Goal: Task Accomplishment & Management: Manage account settings

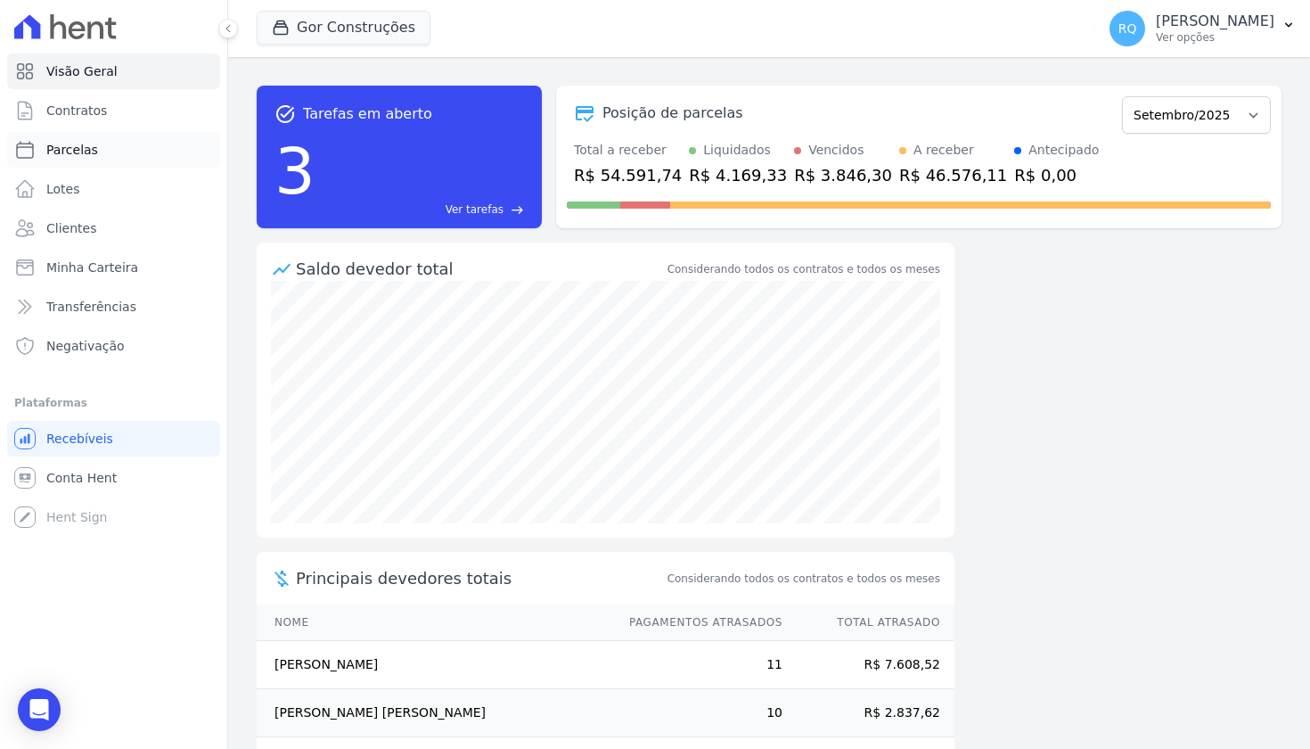
click at [90, 154] on span "Parcelas" at bounding box center [72, 150] width 52 height 18
select select
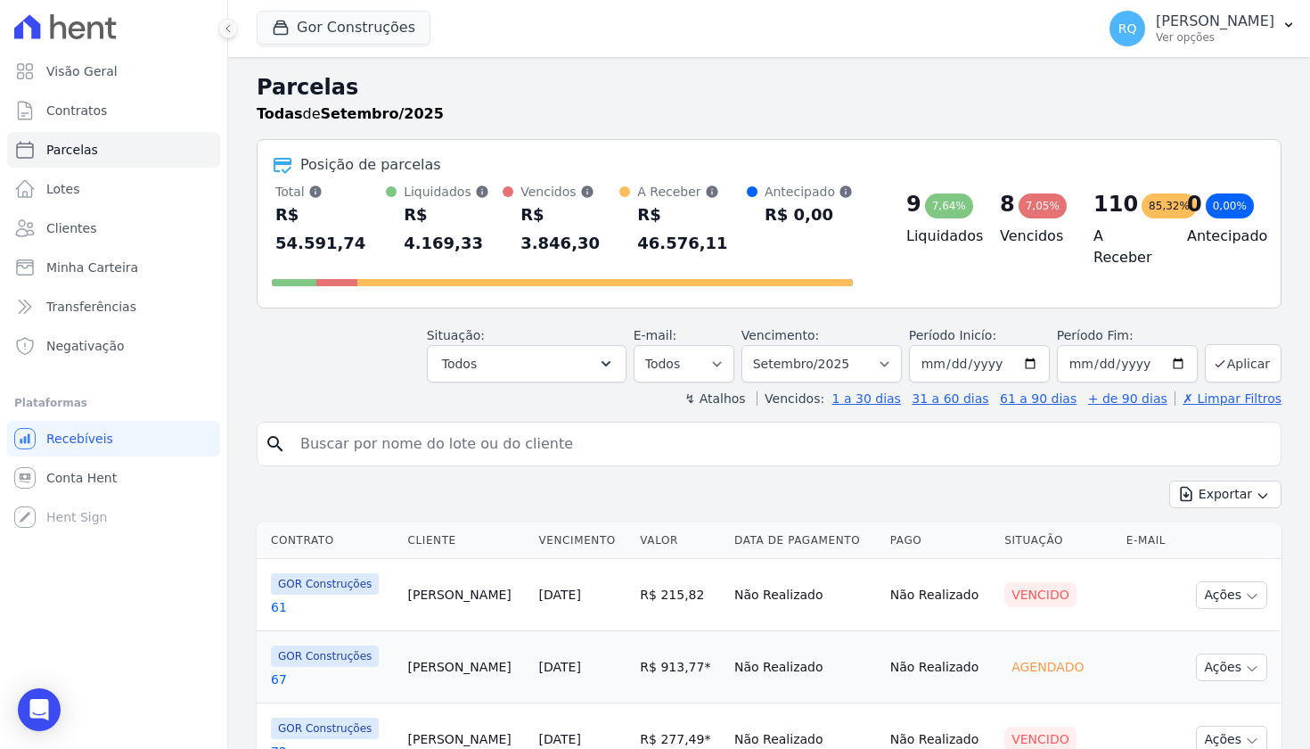
click at [645, 426] on input "search" at bounding box center [782, 444] width 984 height 36
type input "200"
select select
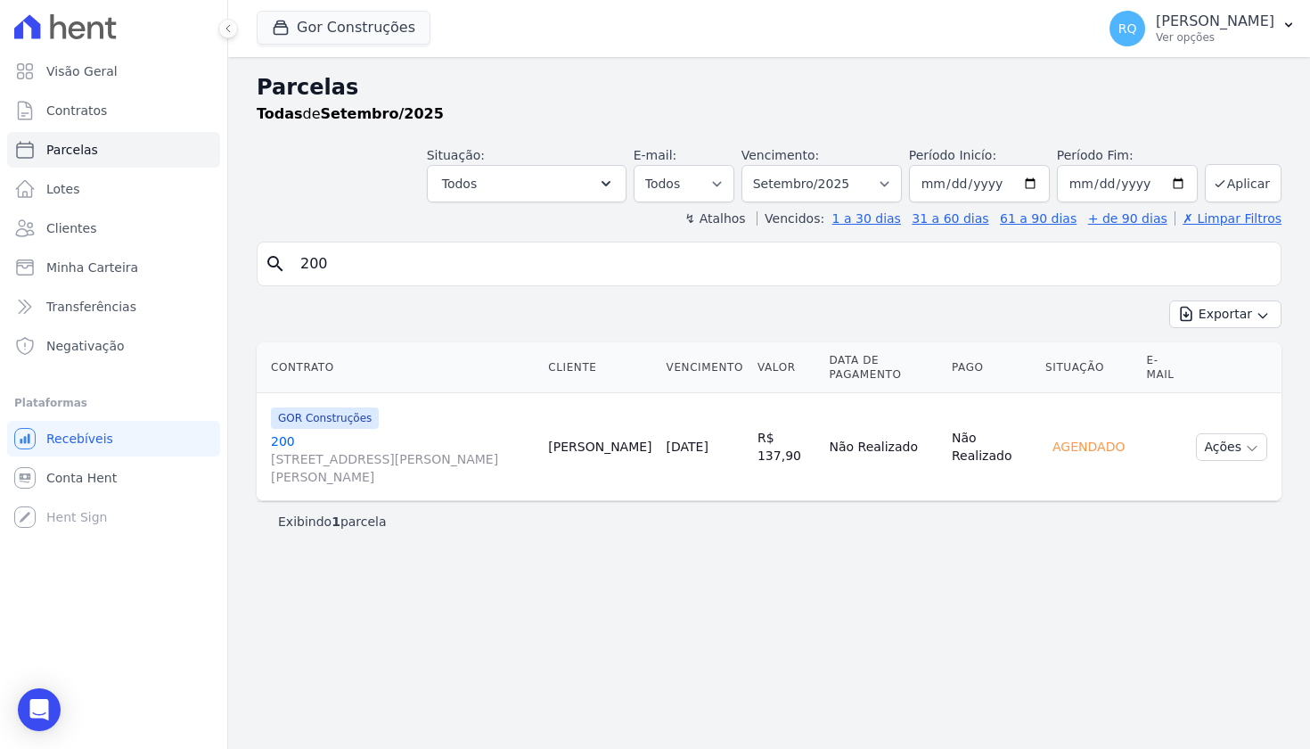
click at [284, 432] on link "[GEOGRAPHIC_DATA][STREET_ADDRESS][PERSON_NAME][GEOGRAPHIC_DATA][PERSON_NAME]" at bounding box center [402, 458] width 263 height 53
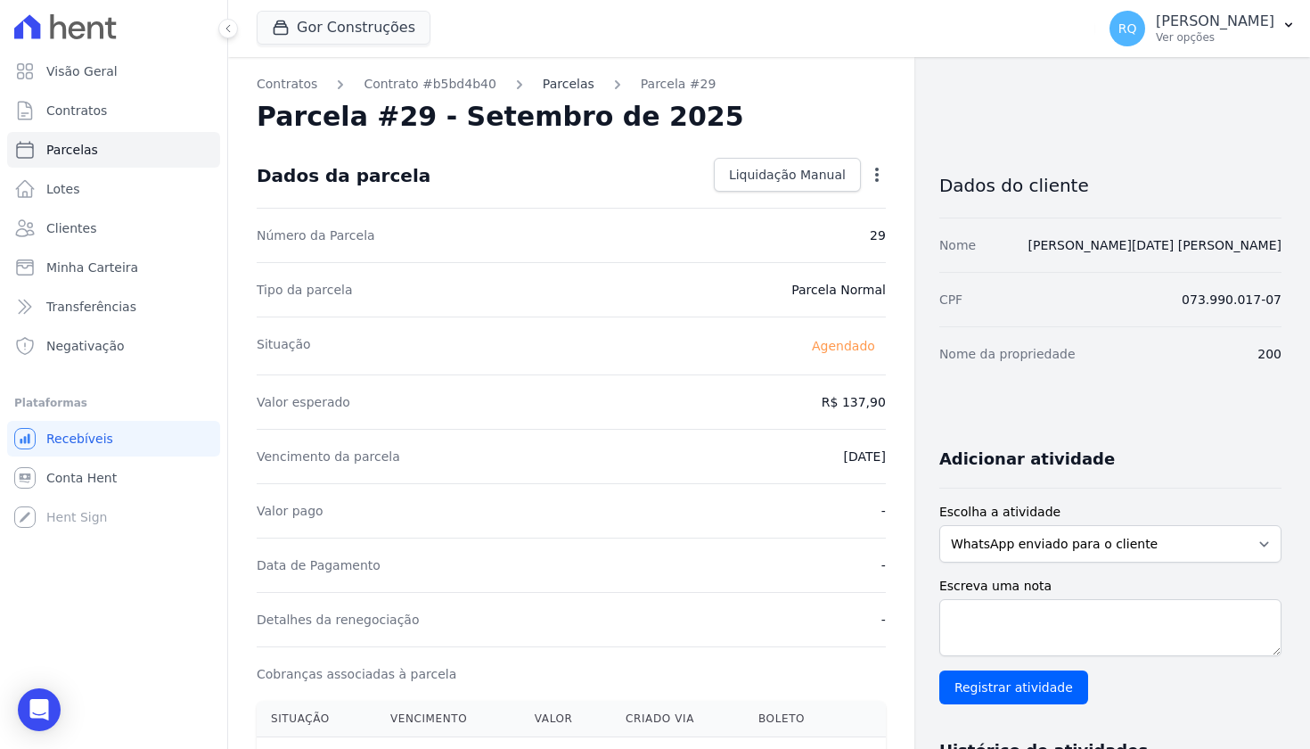
click at [566, 82] on link "Parcelas" at bounding box center [569, 84] width 52 height 19
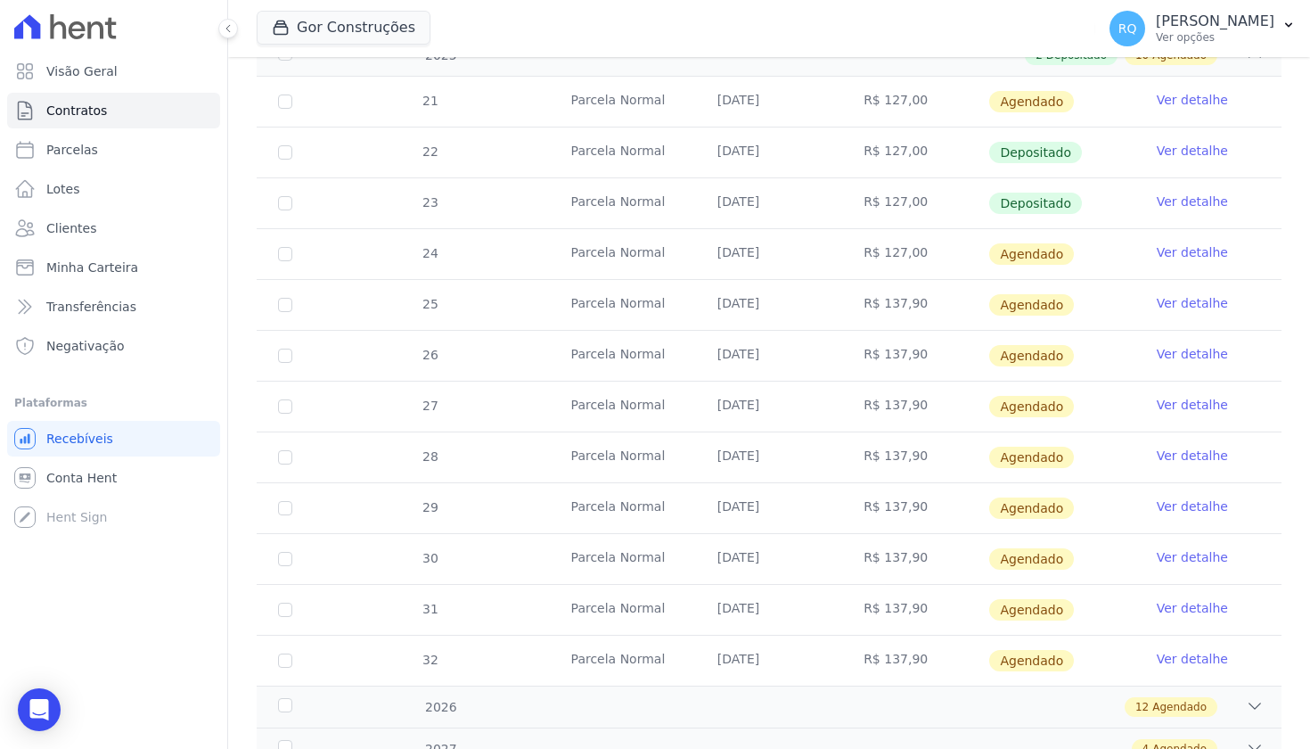
scroll to position [393, 0]
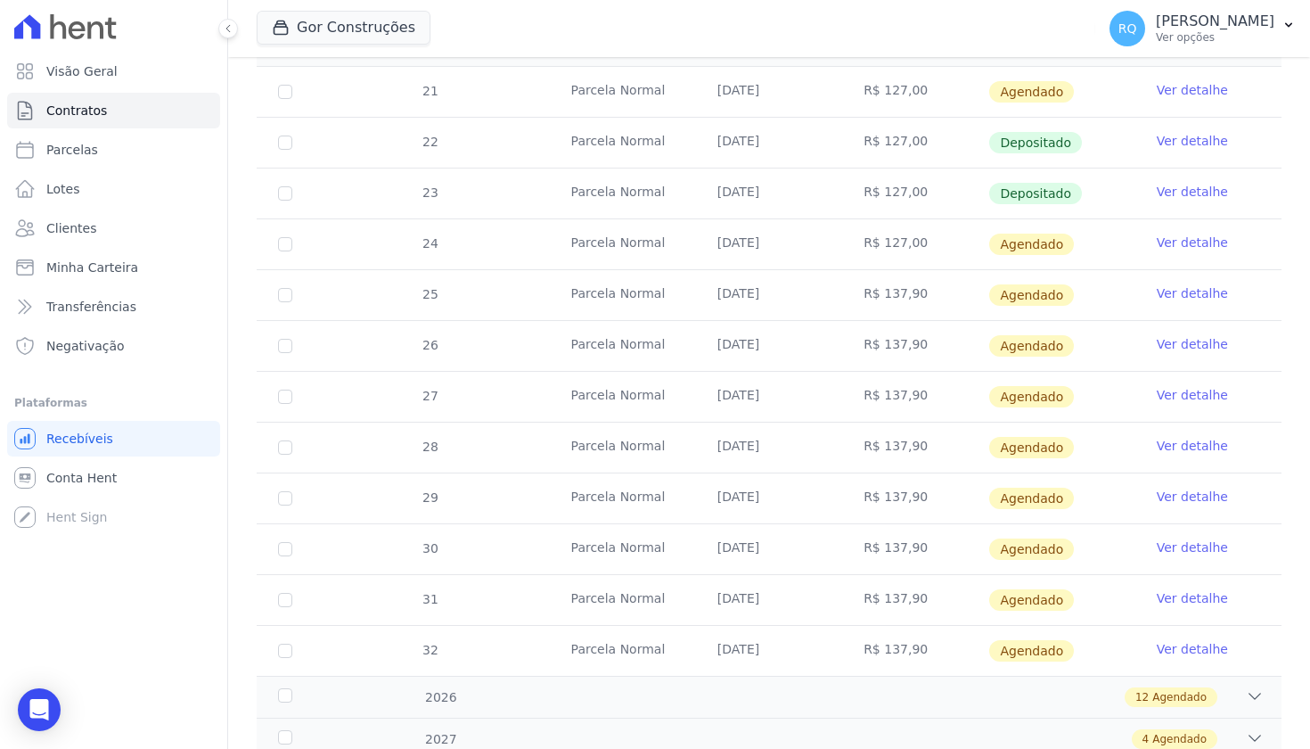
click at [1211, 494] on link "Ver detalhe" at bounding box center [1192, 496] width 71 height 18
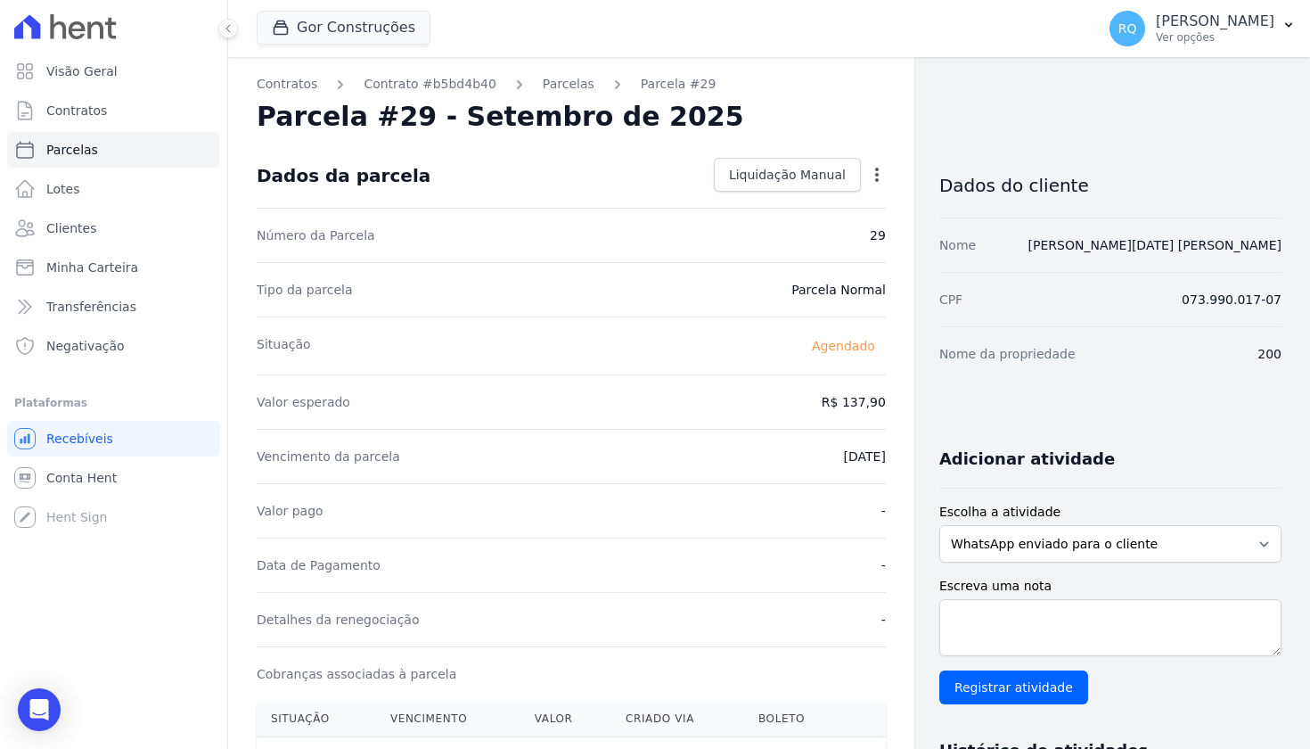
click at [877, 174] on icon "button" at bounding box center [877, 175] width 4 height 14
click at [774, 200] on link "Alterar" at bounding box center [800, 199] width 157 height 32
click at [822, 448] on input "[DATE]" at bounding box center [815, 454] width 141 height 37
click at [804, 451] on input "2025-09-16" at bounding box center [815, 454] width 141 height 37
type input "2025-09-26"
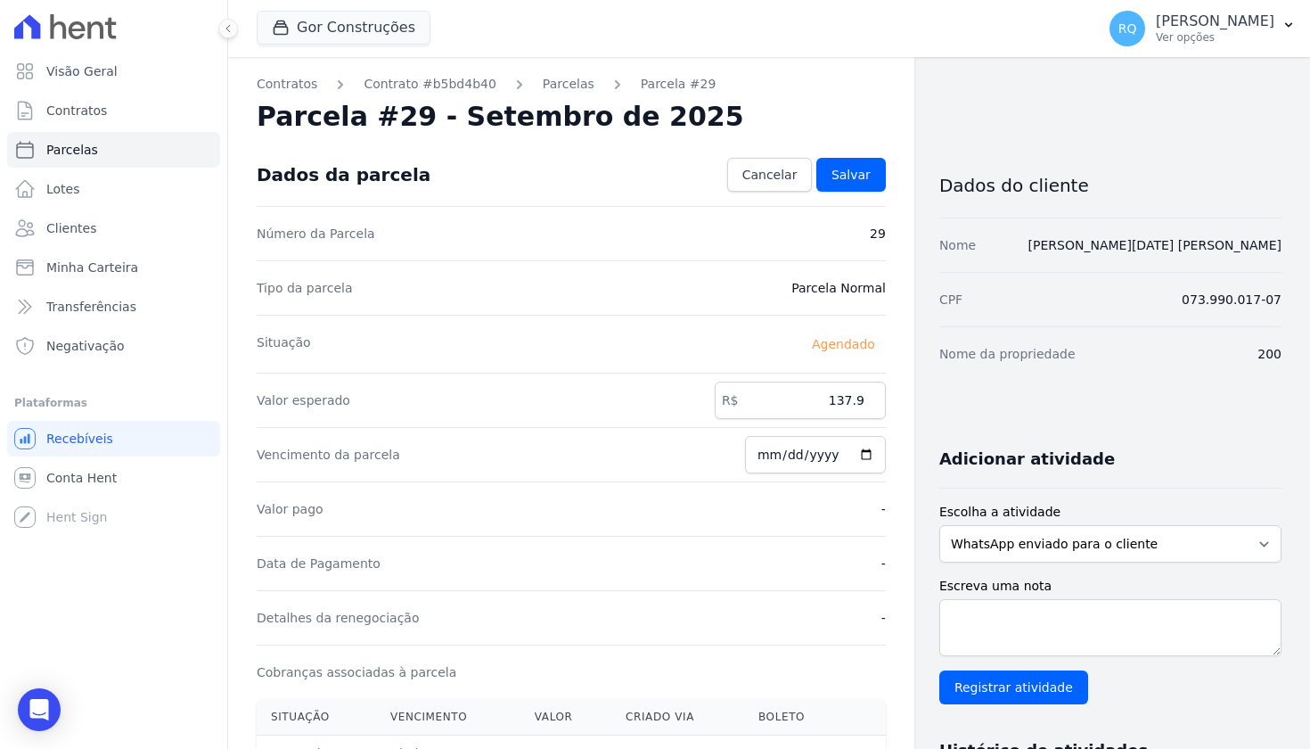
click at [846, 633] on div "Detalhes da renegociação -" at bounding box center [571, 617] width 629 height 54
click at [863, 172] on span "Salvar" at bounding box center [850, 175] width 39 height 18
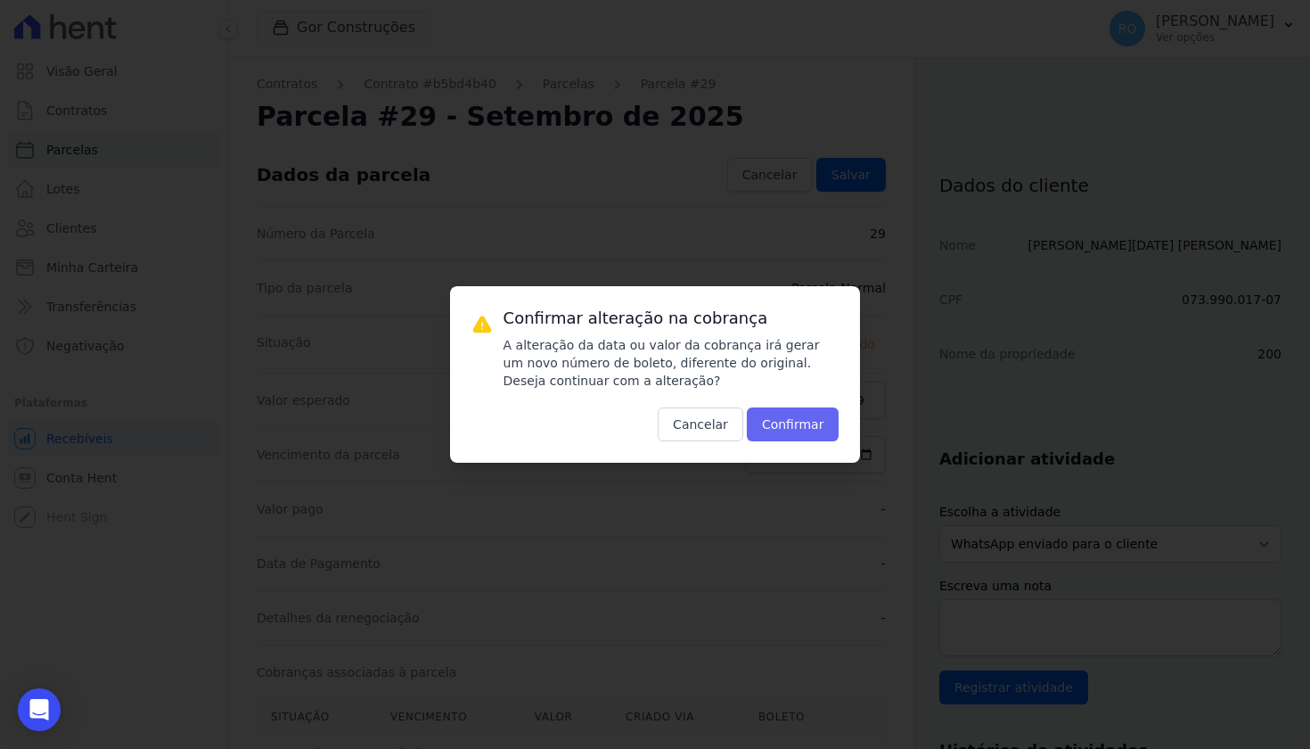
click at [814, 430] on button "Confirmar" at bounding box center [793, 424] width 93 height 34
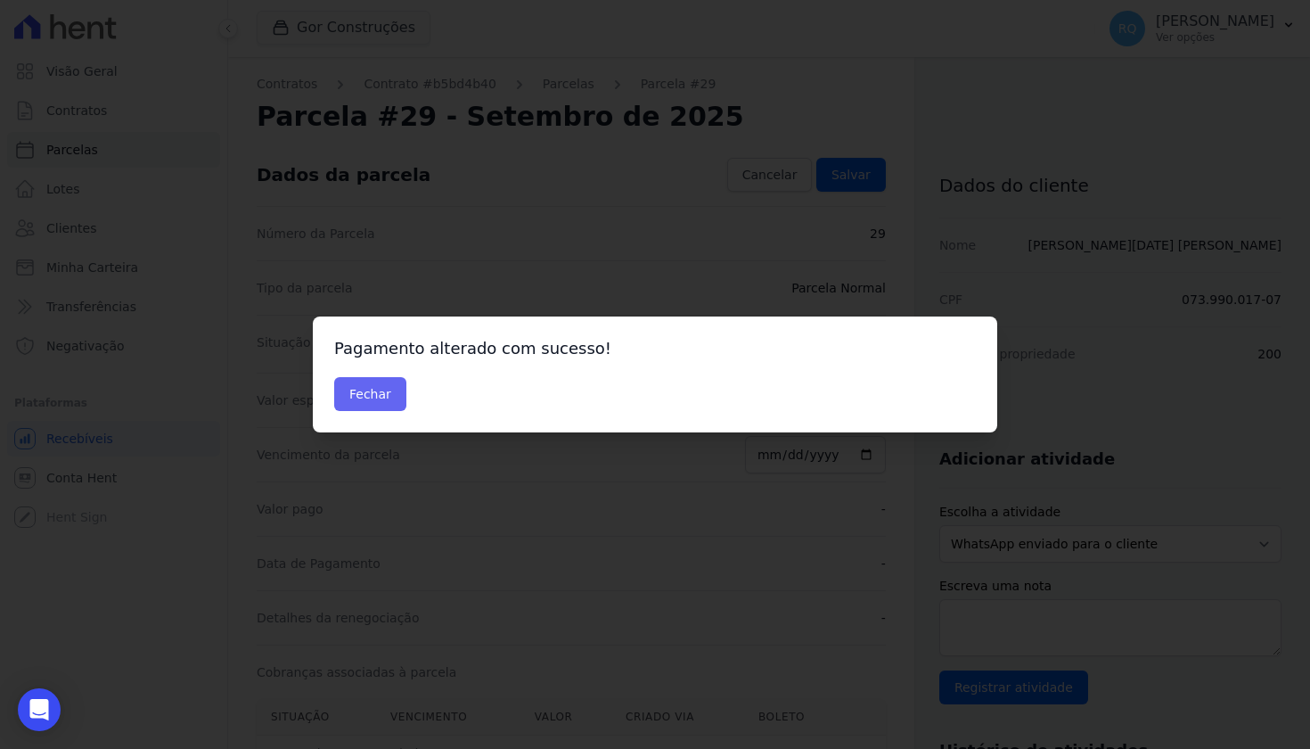
click at [380, 392] on button "Fechar" at bounding box center [370, 394] width 72 height 34
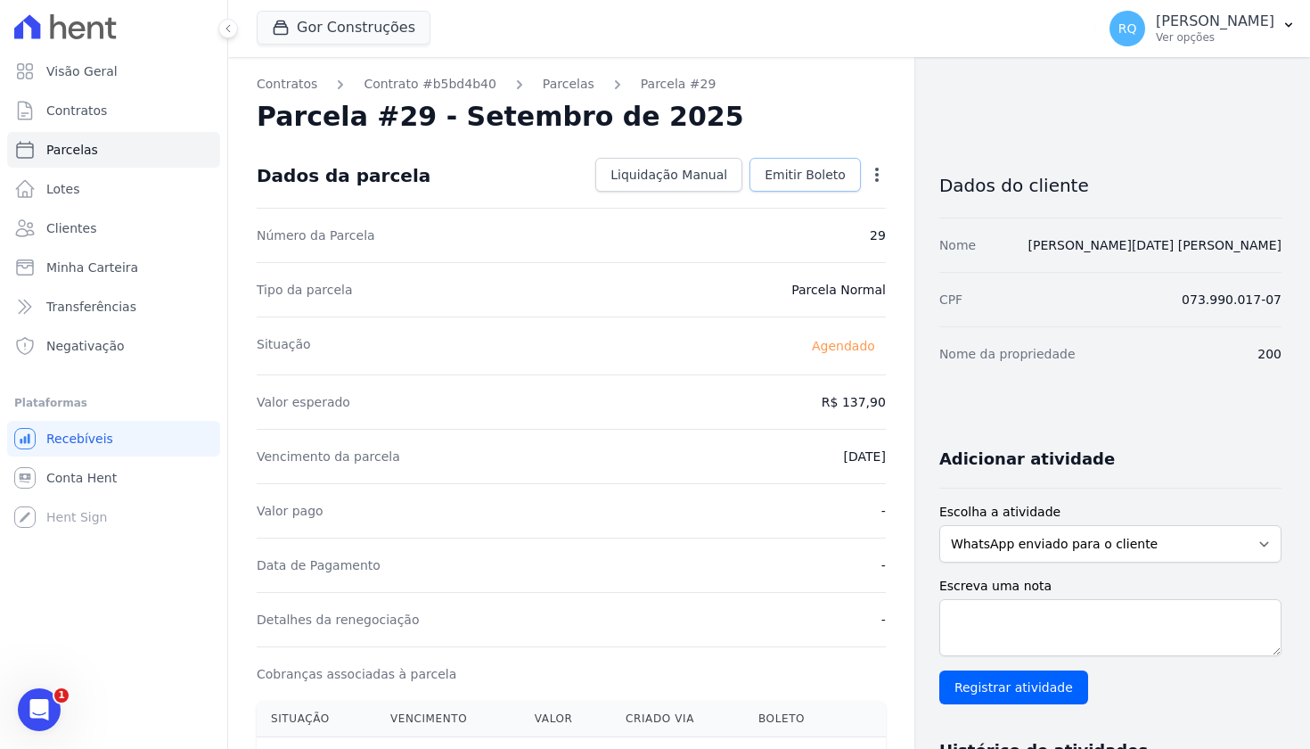
click at [822, 169] on span "Emitir Boleto" at bounding box center [805, 175] width 81 height 18
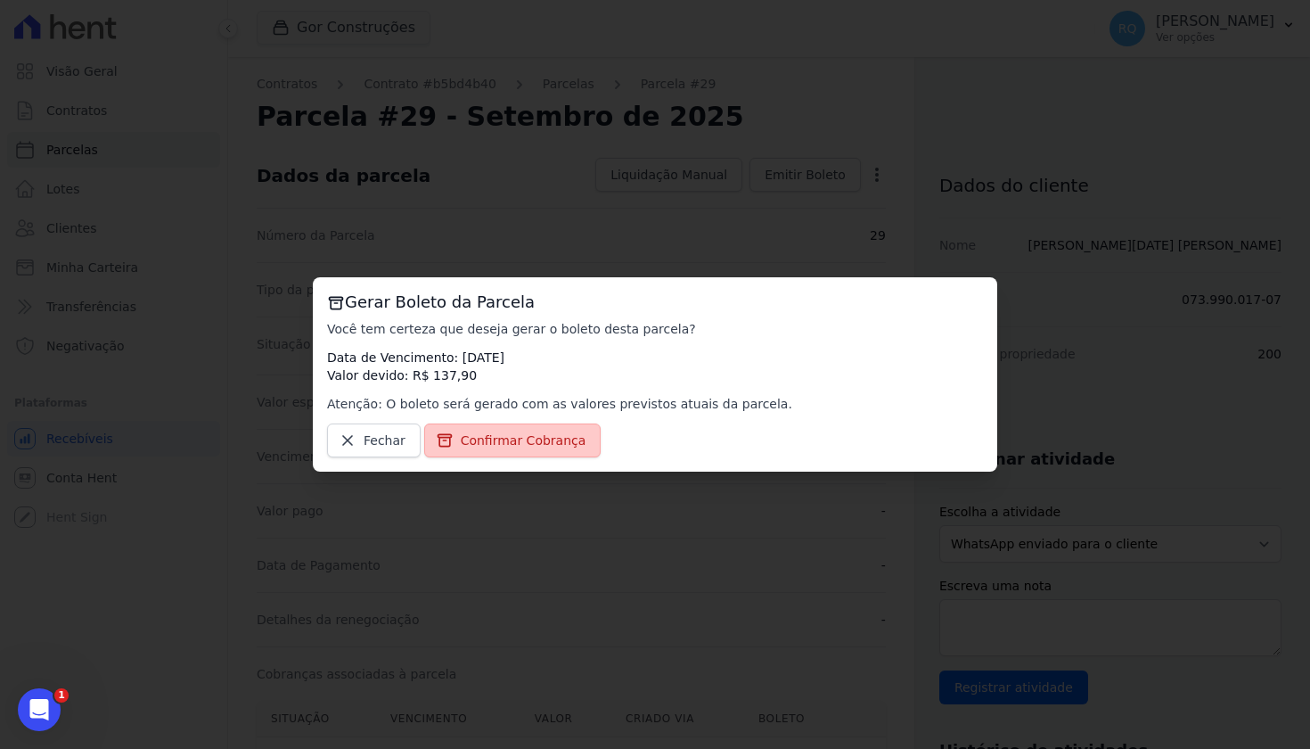
click at [512, 449] on link "Confirmar Cobrança" at bounding box center [512, 440] width 177 height 34
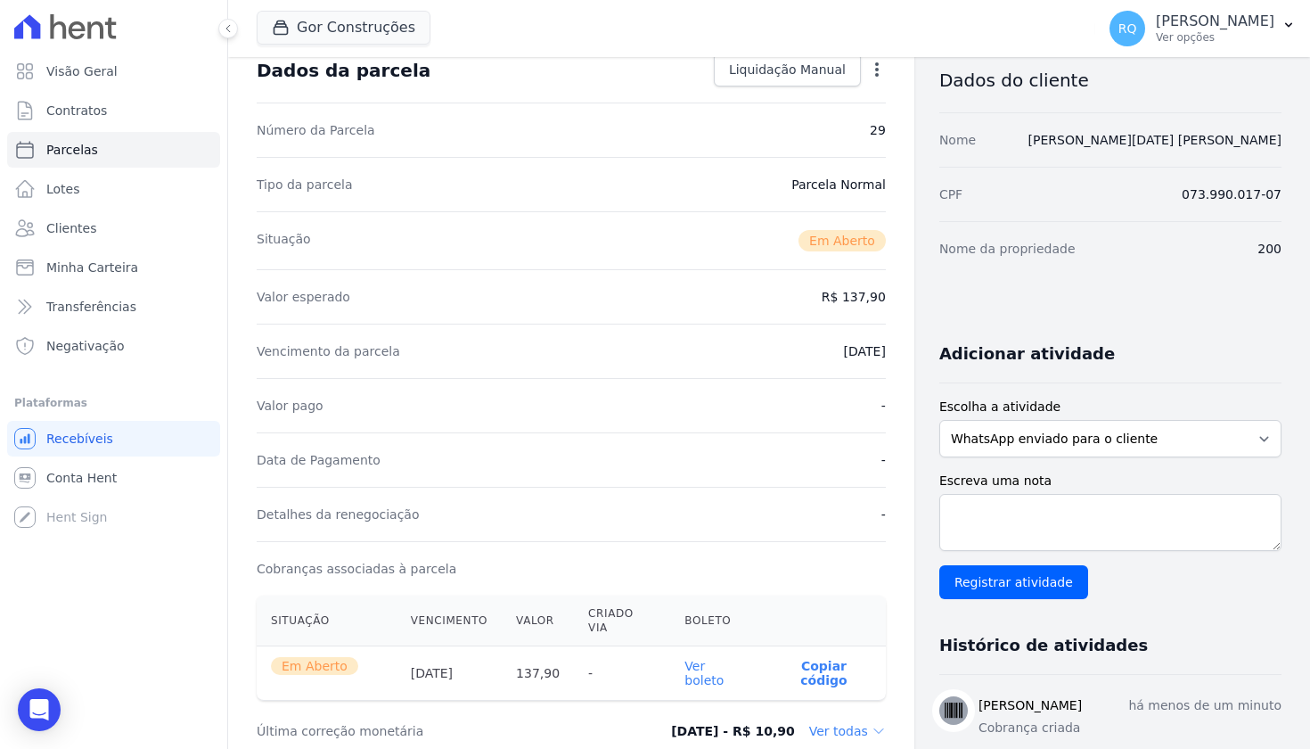
scroll to position [108, 0]
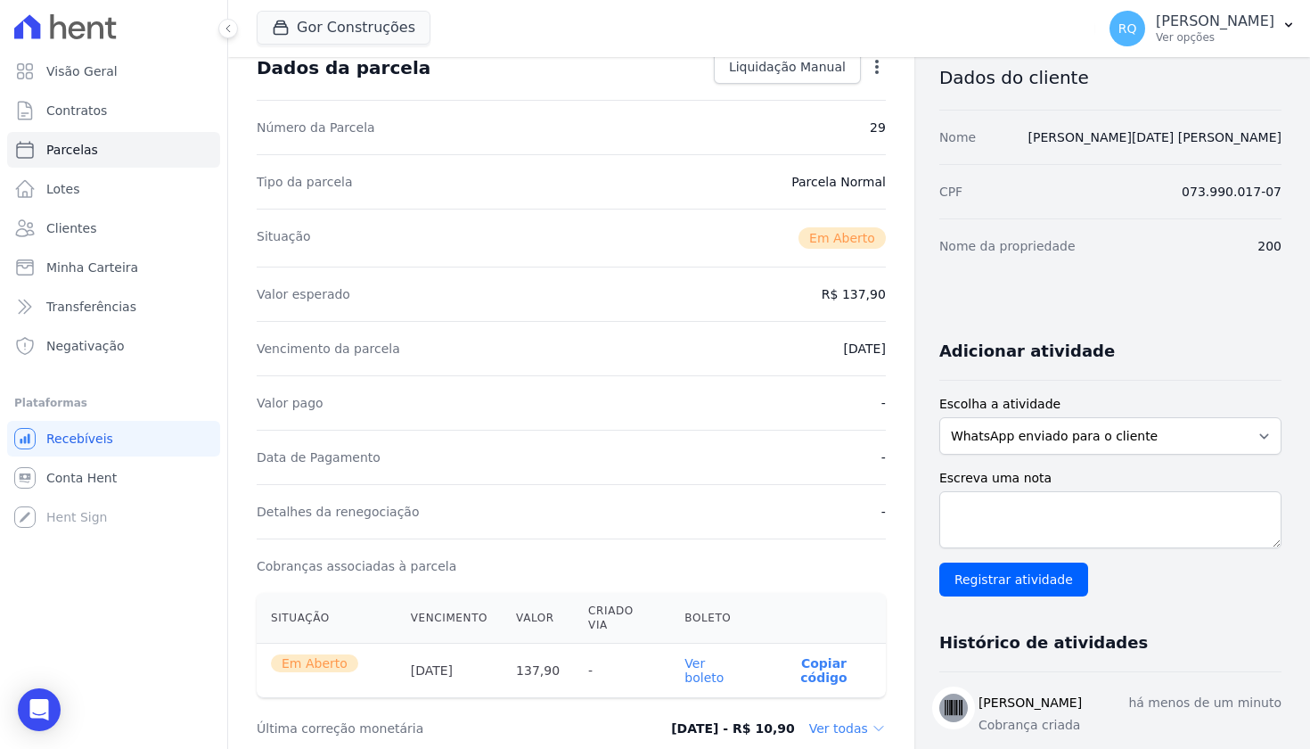
click at [724, 656] on link "Ver boleto" at bounding box center [703, 670] width 39 height 29
click at [817, 656] on p "Copiar código" at bounding box center [823, 670] width 95 height 29
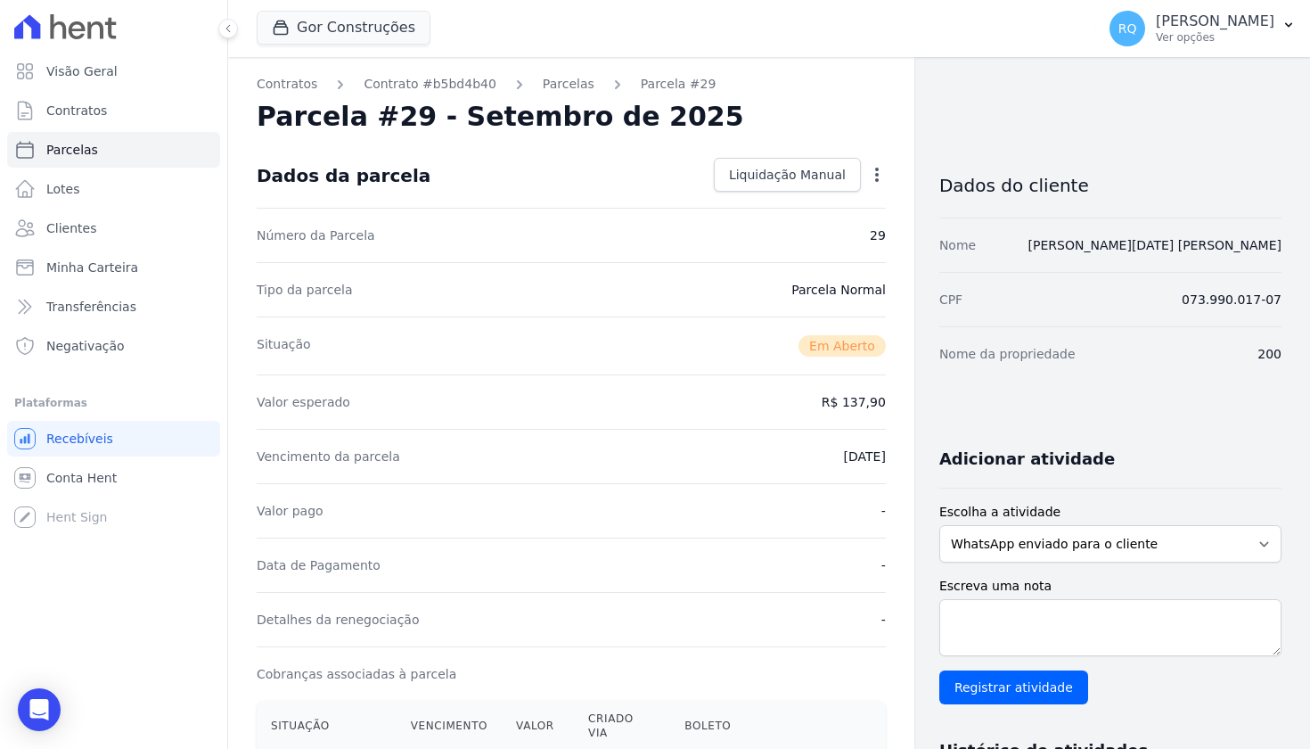
scroll to position [0, 0]
click at [568, 84] on link "Parcelas" at bounding box center [569, 84] width 52 height 19
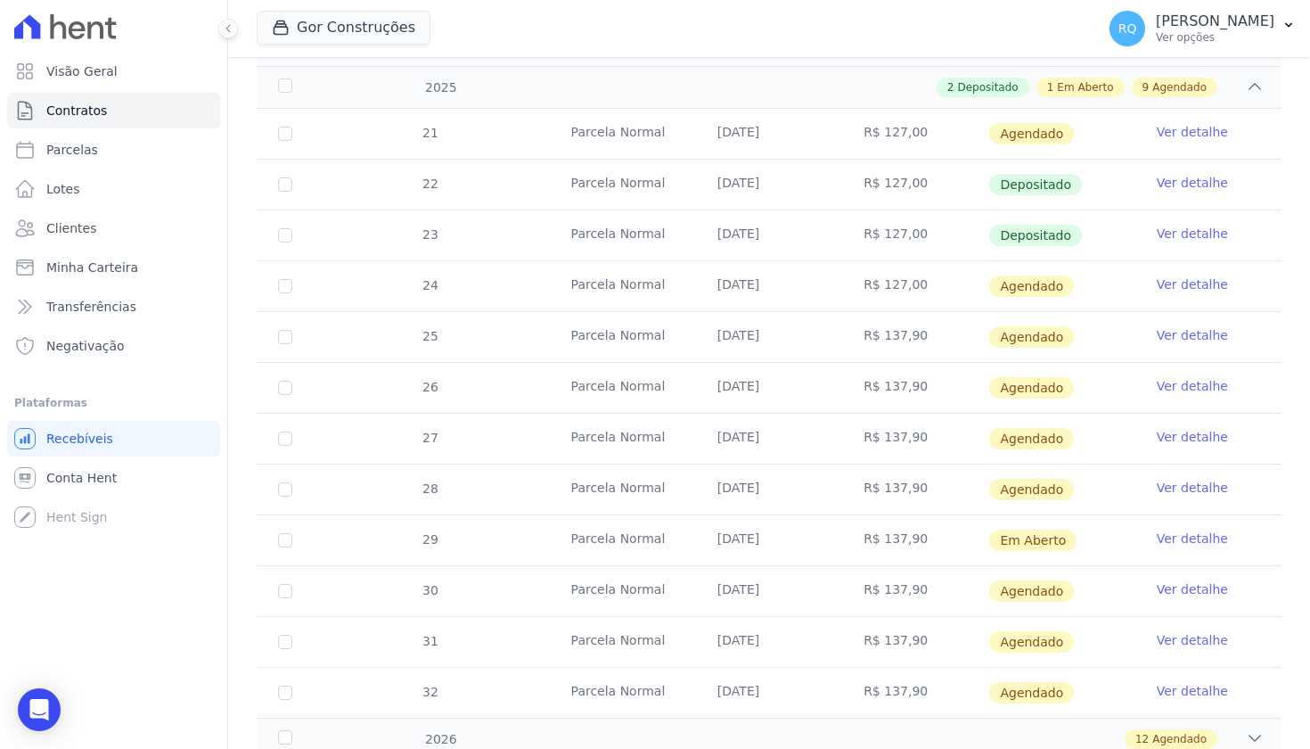
scroll to position [353, 0]
click at [1198, 480] on link "Ver detalhe" at bounding box center [1192, 486] width 71 height 18
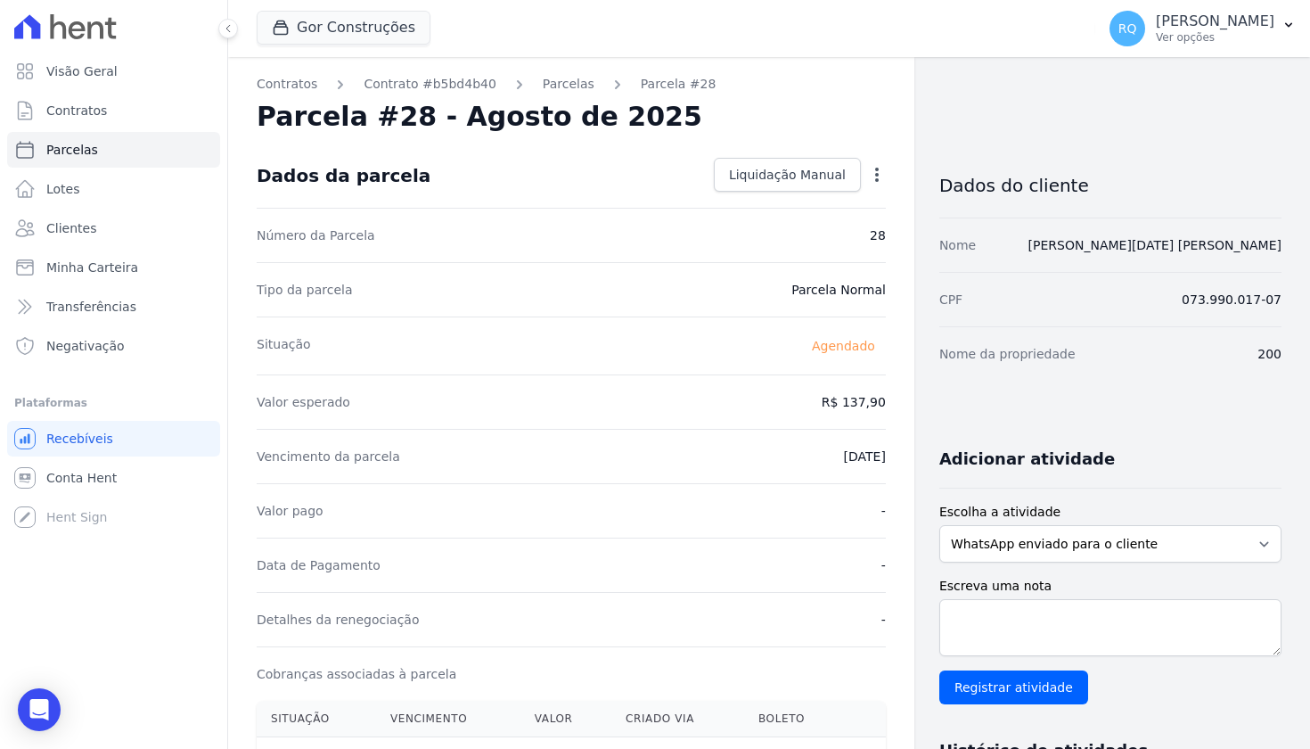
click at [878, 173] on icon "button" at bounding box center [877, 175] width 4 height 14
click at [795, 200] on link "Alterar" at bounding box center [800, 199] width 157 height 32
click at [833, 456] on input "[DATE]" at bounding box center [815, 454] width 141 height 37
click at [686, 606] on div "Detalhes da renegociação -" at bounding box center [571, 617] width 629 height 54
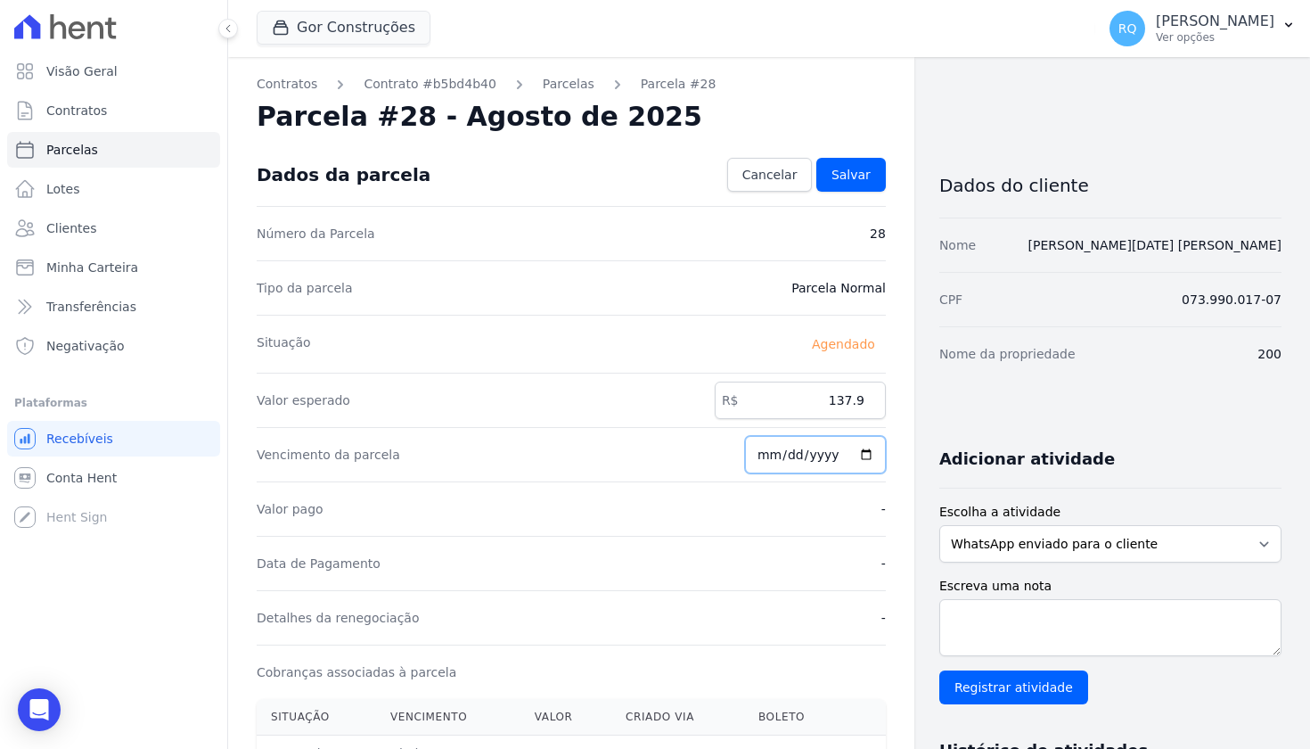
click at [826, 450] on input "[DATE]" at bounding box center [815, 454] width 141 height 37
click at [892, 652] on div "Contratos Contrato #b5bd4b40 [GEOGRAPHIC_DATA] Parcela #28 [GEOGRAPHIC_DATA] #2…" at bounding box center [571, 629] width 686 height 1144
click at [866, 175] on span "Salvar" at bounding box center [850, 175] width 39 height 18
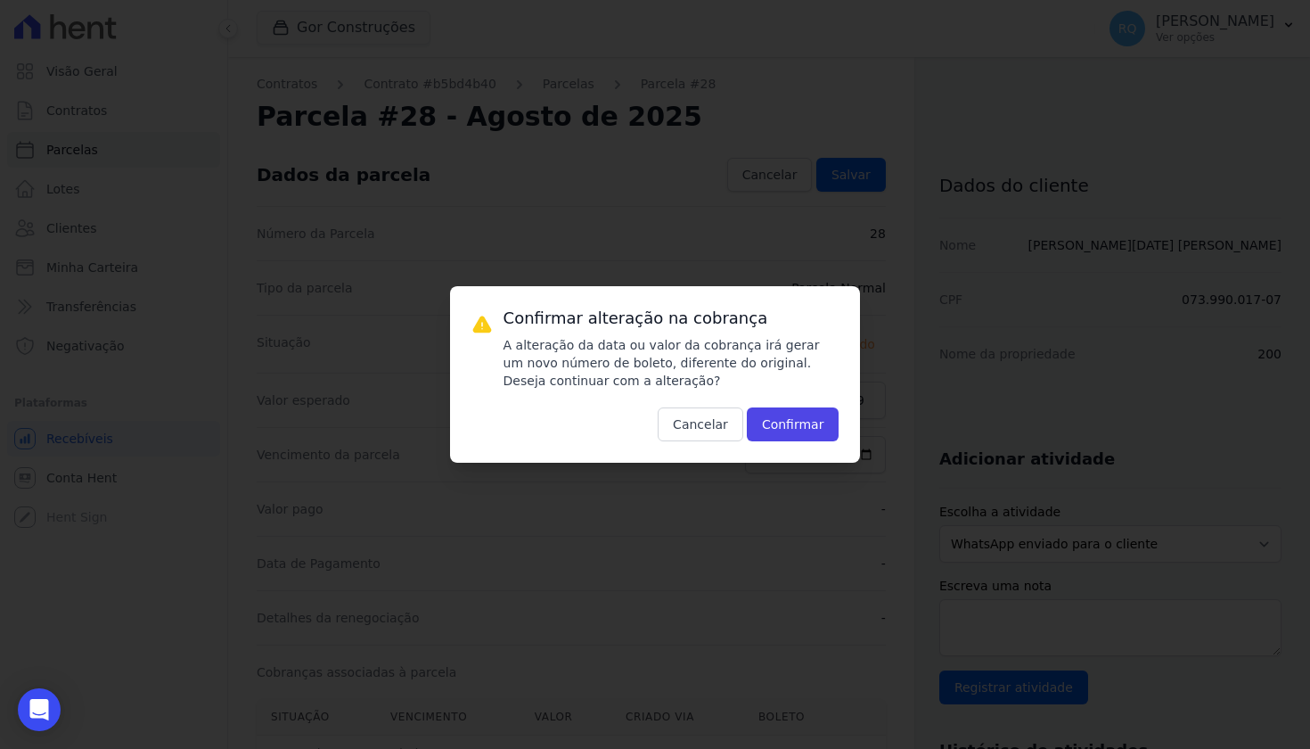
click at [790, 198] on div "Confirmar alteração na cobrança A alteração da data ou valor da cobrança [PERSO…" at bounding box center [655, 374] width 1310 height 749
click at [721, 413] on button "Cancelar" at bounding box center [701, 424] width 86 height 34
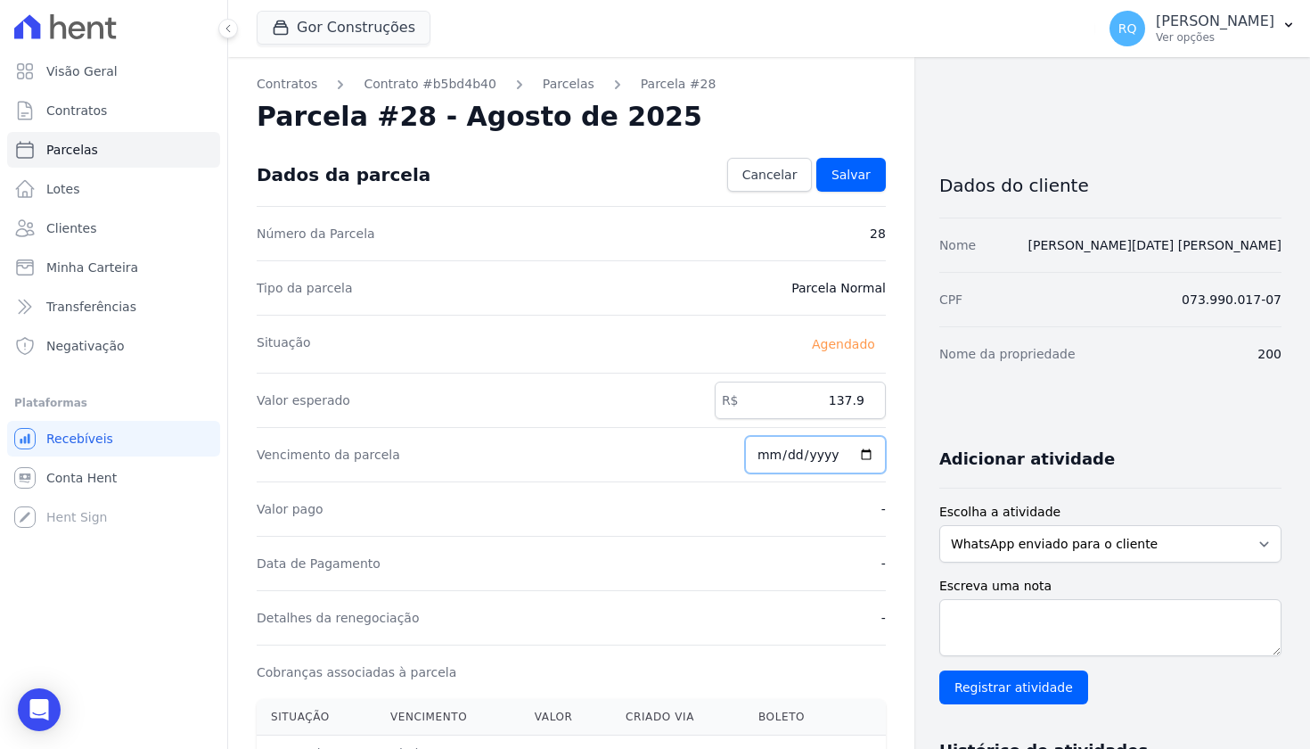
click at [833, 469] on input "[DATE]" at bounding box center [815, 454] width 141 height 37
type input "[DATE]"
click at [845, 630] on div "Detalhes da renegociação -" at bounding box center [571, 617] width 629 height 54
click at [851, 176] on span "Salvar" at bounding box center [850, 175] width 39 height 18
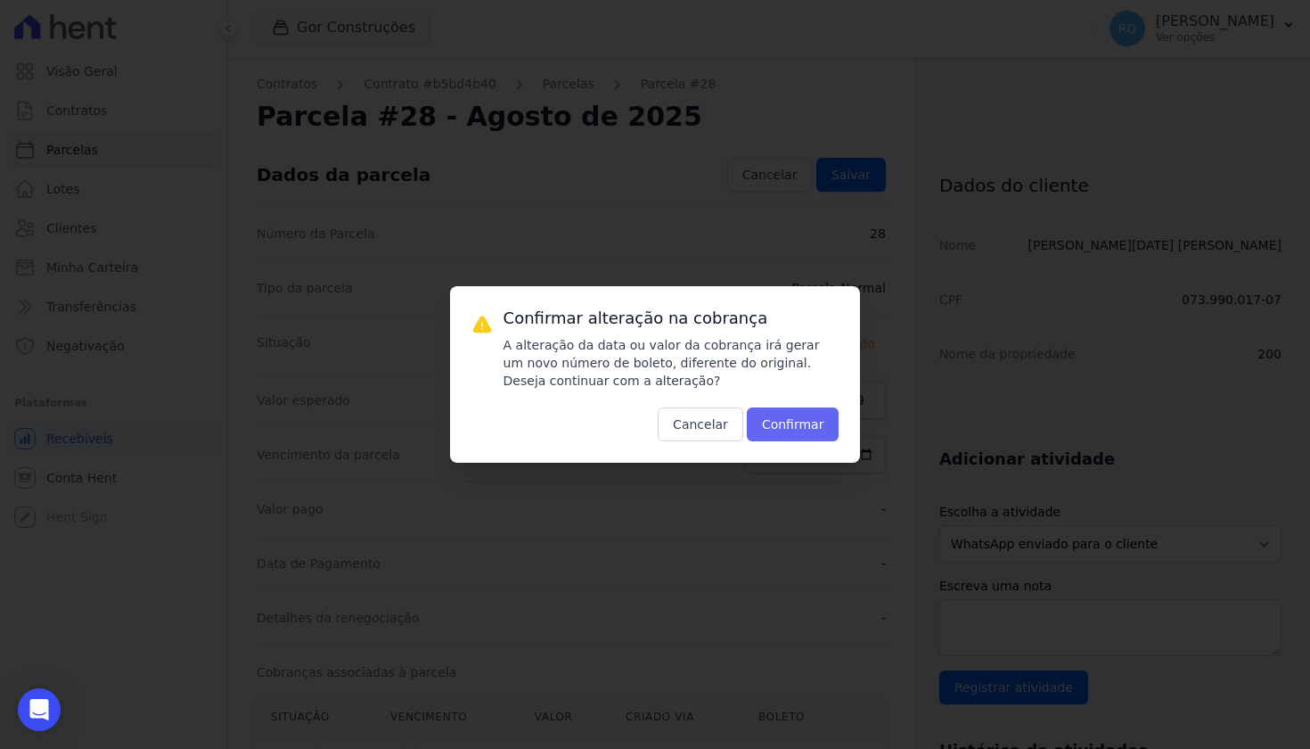
click at [804, 427] on button "Confirmar" at bounding box center [793, 424] width 93 height 34
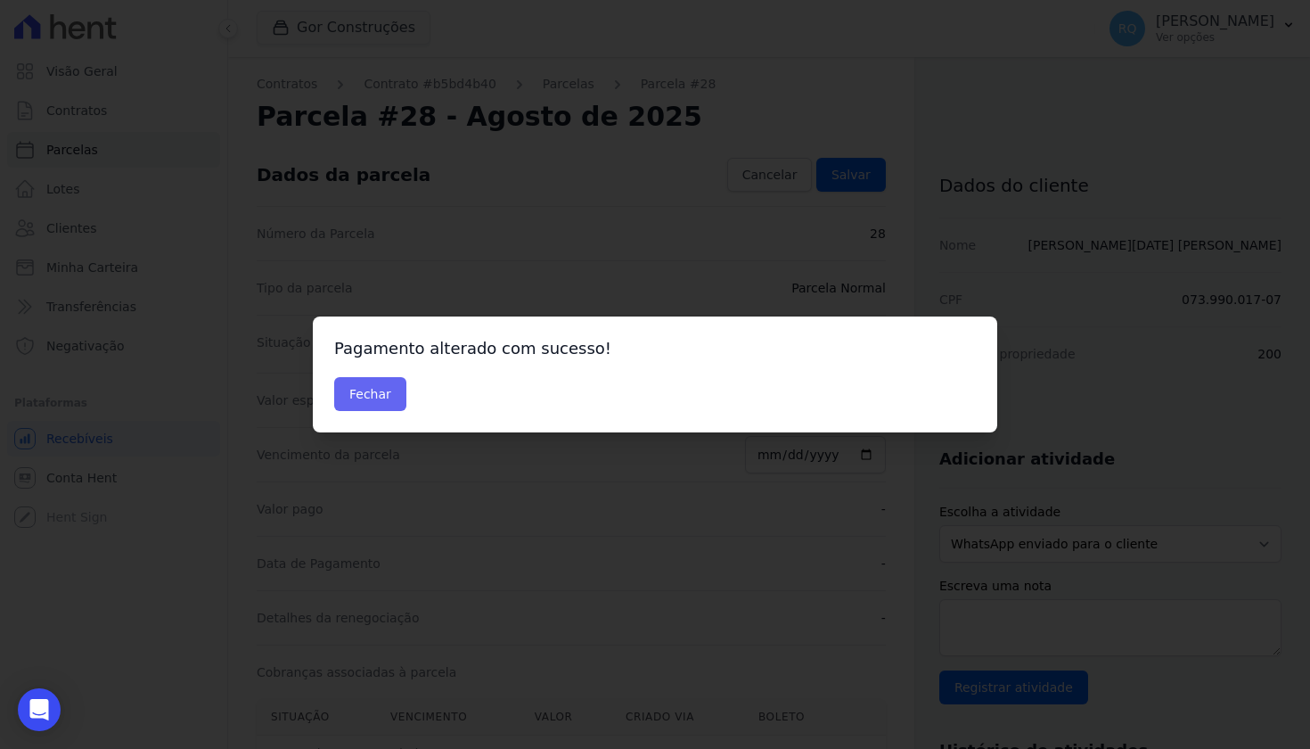
click at [381, 387] on button "Fechar" at bounding box center [370, 394] width 72 height 34
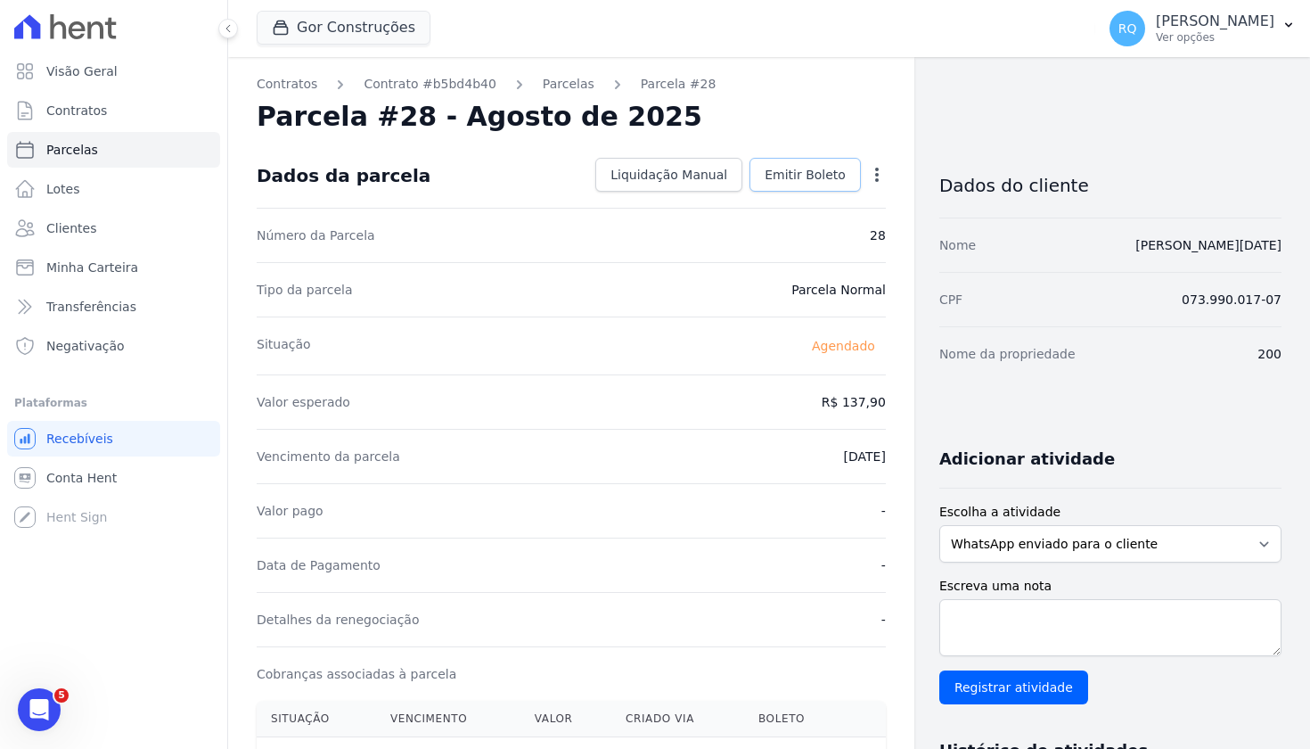
click at [798, 176] on span "Emitir Boleto" at bounding box center [805, 175] width 81 height 18
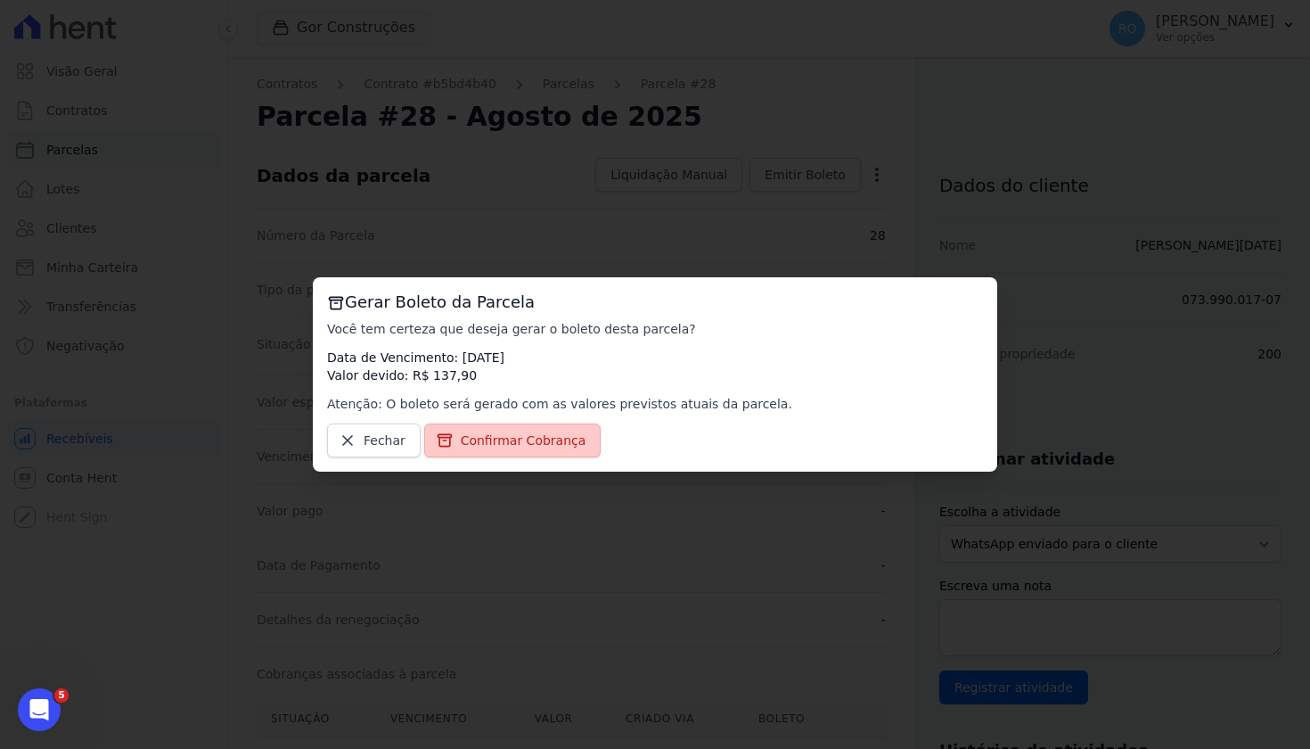
click at [572, 436] on span "Confirmar Cobrança" at bounding box center [524, 440] width 126 height 18
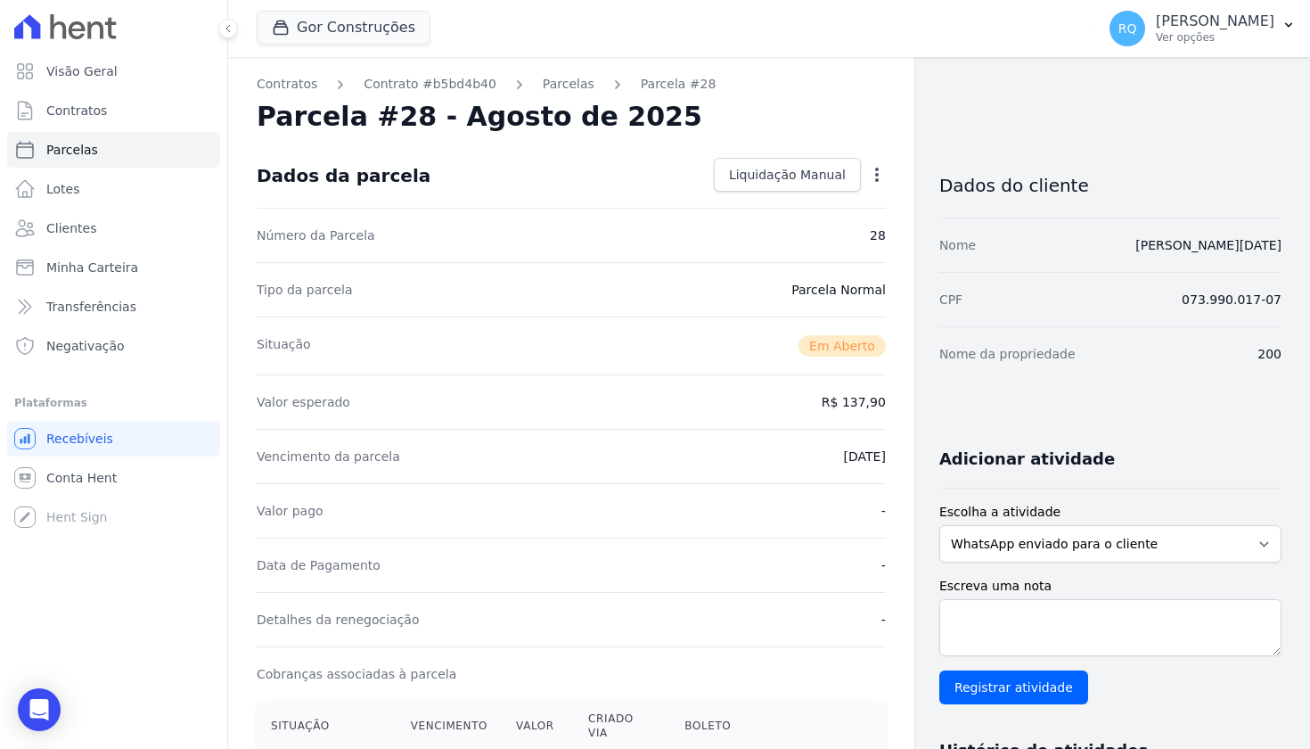
scroll to position [211, 0]
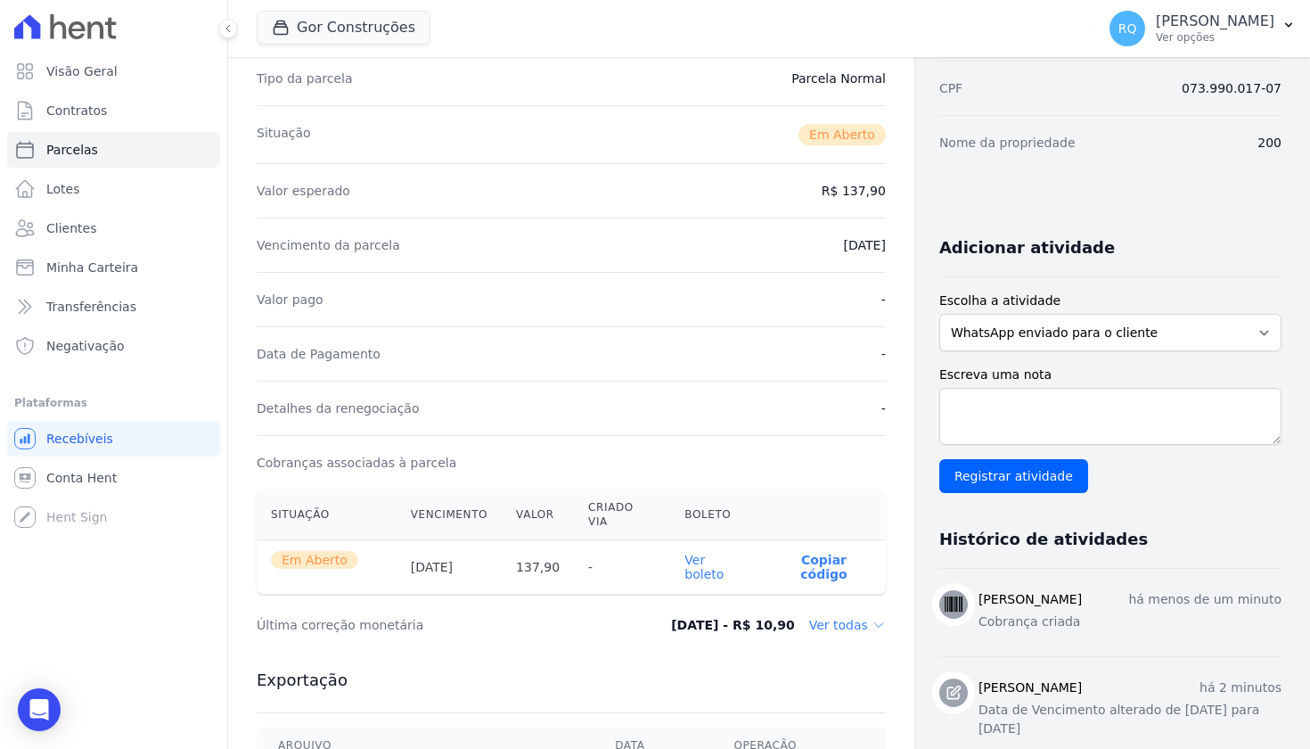
click at [724, 552] on link "Ver boleto" at bounding box center [703, 566] width 39 height 29
click at [831, 552] on p "Copiar código" at bounding box center [823, 566] width 95 height 29
